Goal: Transaction & Acquisition: Purchase product/service

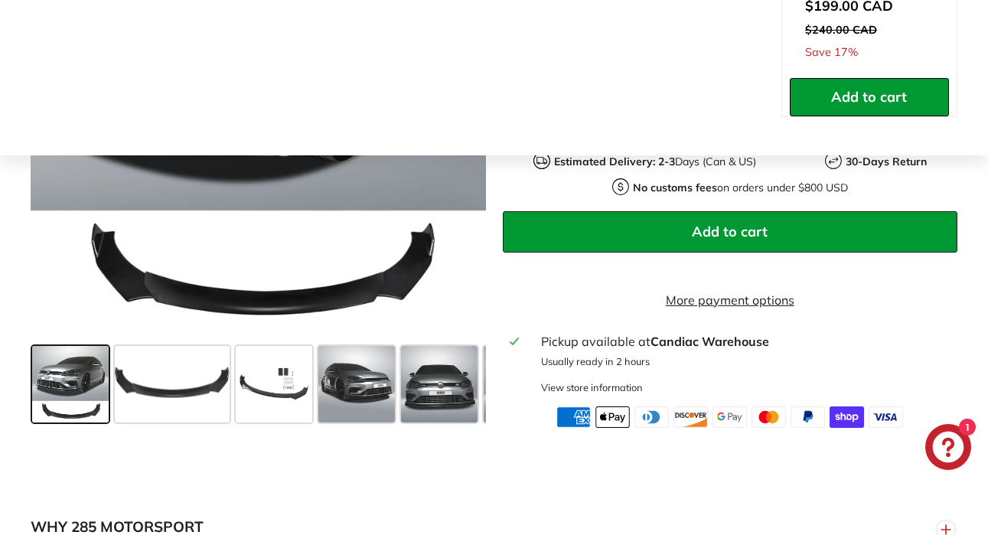
scroll to position [505, 0]
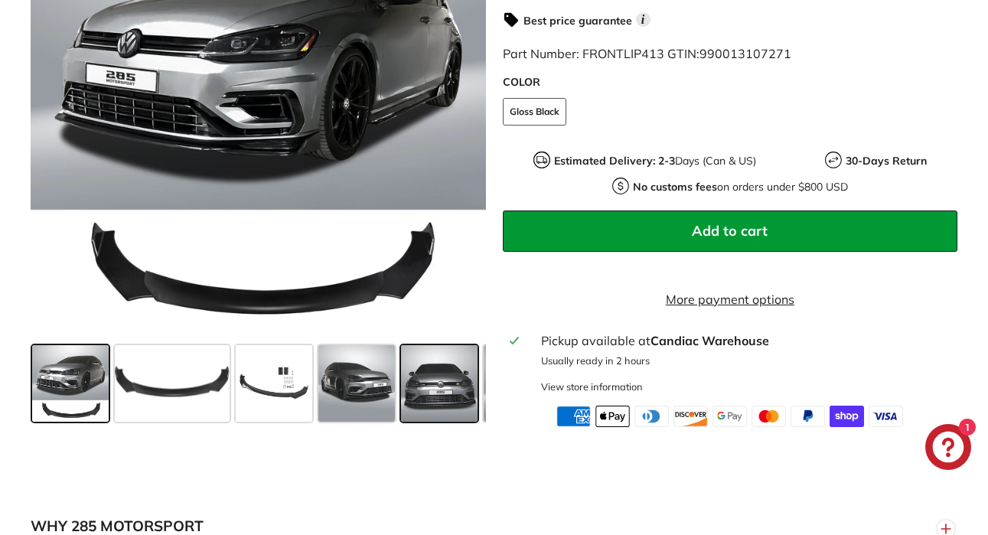
click at [410, 412] on span at bounding box center [439, 382] width 76 height 76
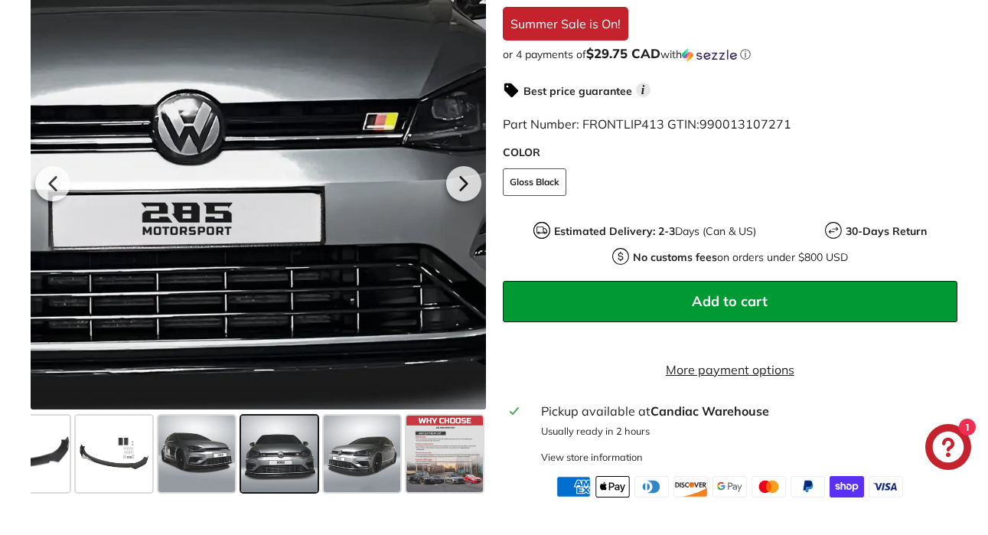
scroll to position [451, 0]
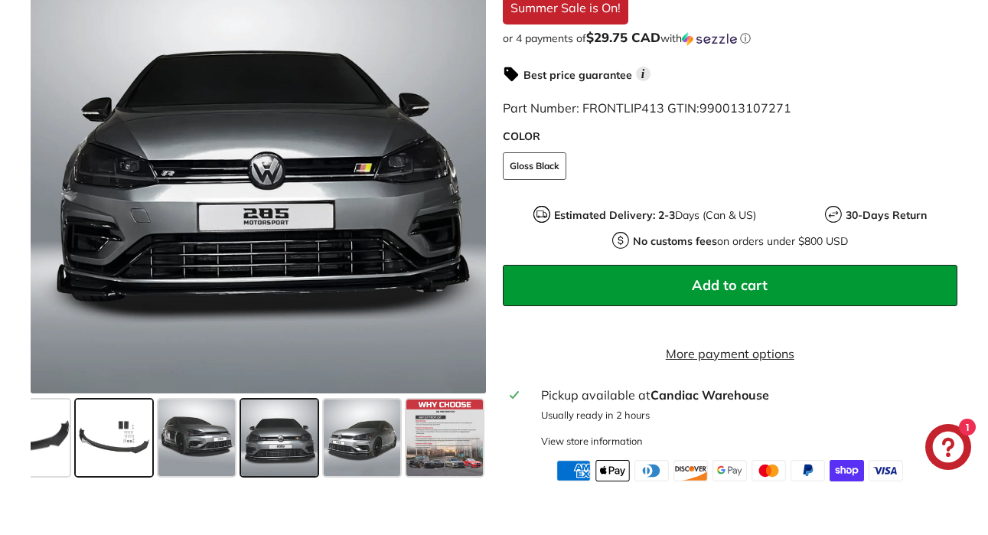
click at [103, 459] on span at bounding box center [114, 437] width 76 height 76
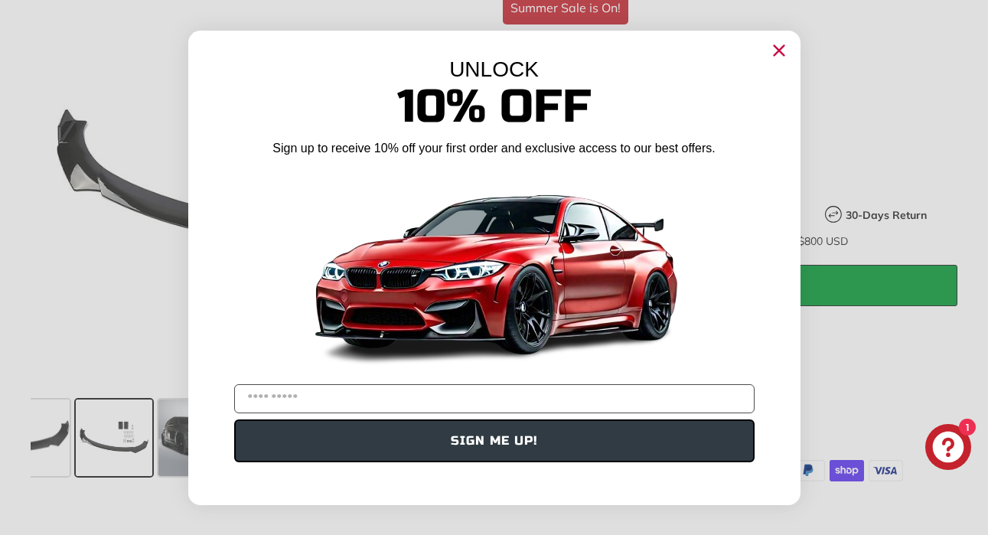
click at [779, 54] on circle "Close dialog" at bounding box center [777, 49] width 23 height 23
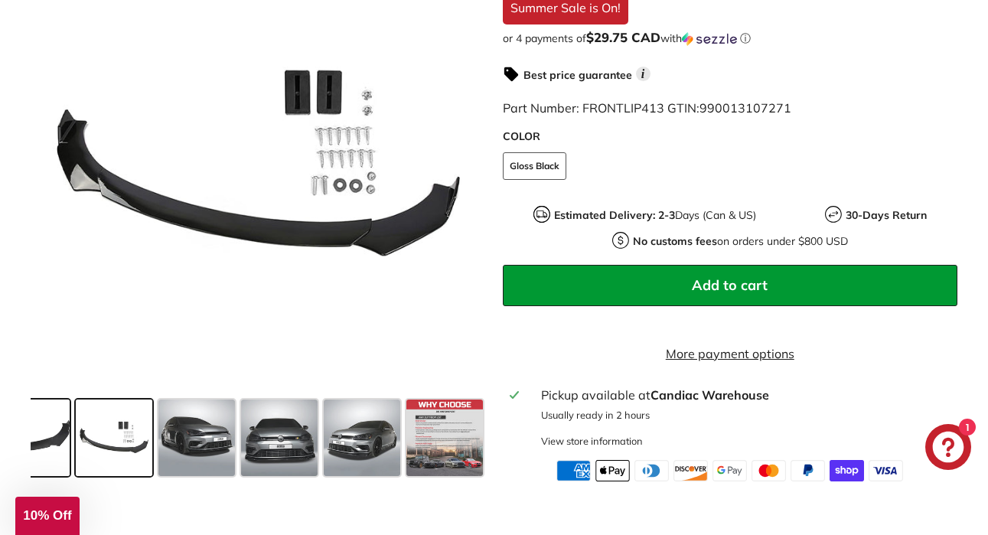
click at [47, 461] on span at bounding box center [12, 437] width 115 height 76
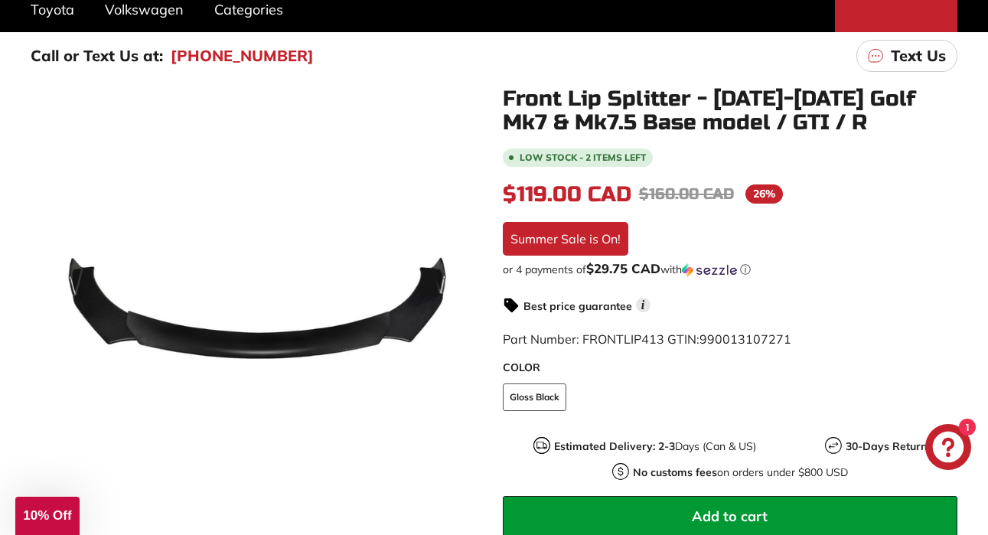
scroll to position [0, 0]
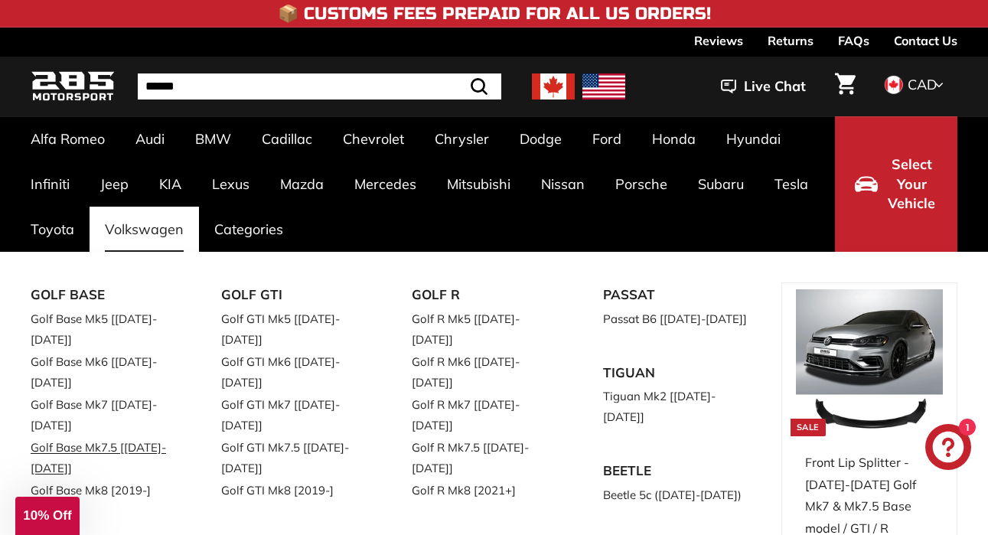
click at [133, 436] on link "Golf Base Mk7.5 [[DATE]-[DATE]]" at bounding box center [105, 457] width 148 height 43
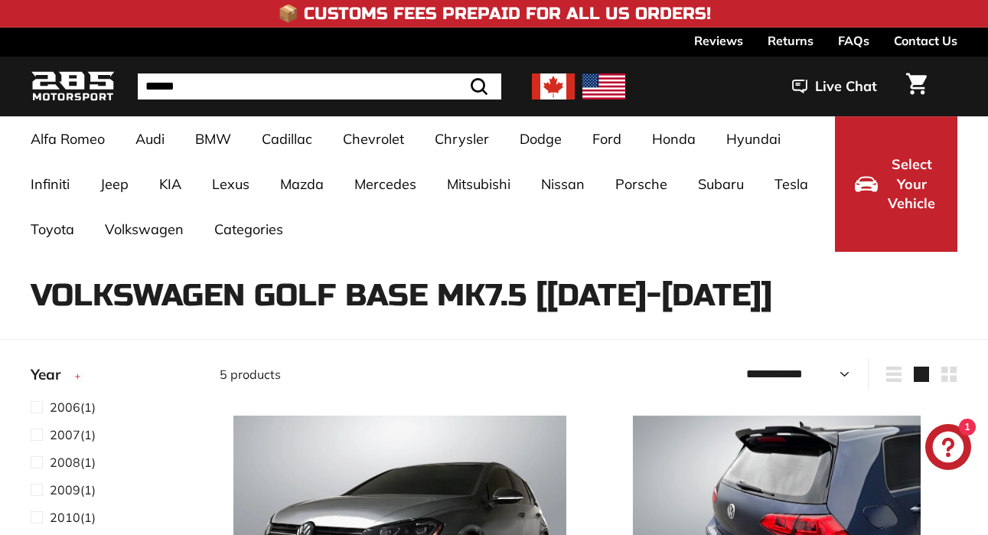
select select "**********"
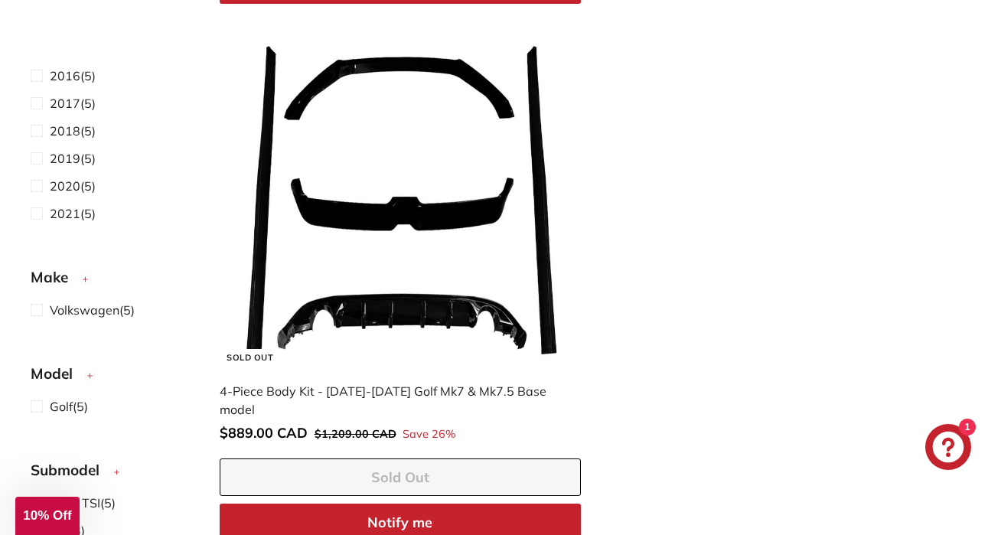
scroll to position [1404, 0]
